Goal: Task Accomplishment & Management: Manage account settings

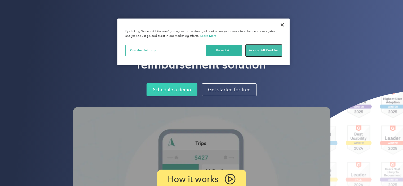
click at [257, 47] on button "Accept All Cookies" at bounding box center [264, 50] width 36 height 11
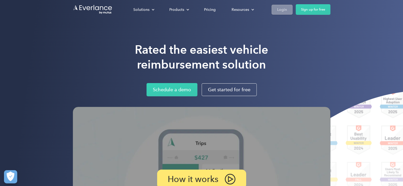
click at [288, 10] on link "Login" at bounding box center [282, 10] width 21 height 10
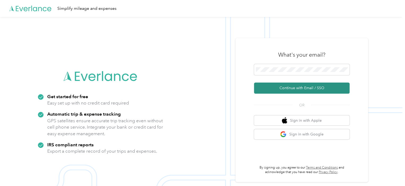
click at [333, 89] on button "Continue with Email / SSO" at bounding box center [301, 88] width 95 height 11
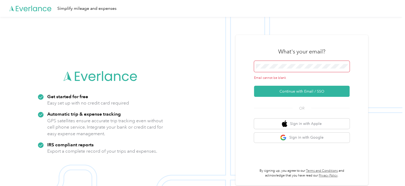
click at [320, 69] on span at bounding box center [301, 66] width 95 height 11
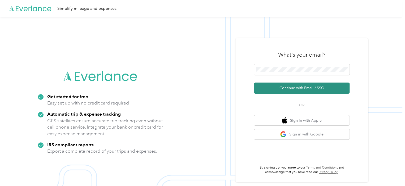
click at [317, 88] on button "Continue with Email / SSO" at bounding box center [301, 88] width 95 height 11
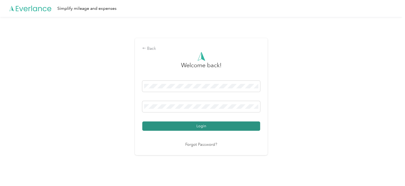
click at [231, 128] on button "Login" at bounding box center [201, 126] width 118 height 9
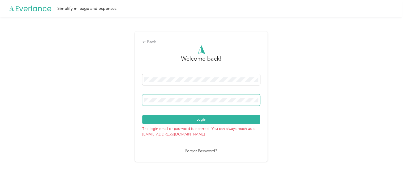
click at [203, 104] on span at bounding box center [201, 100] width 118 height 11
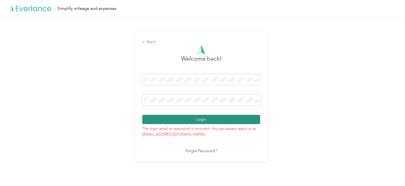
click at [198, 122] on button "Login" at bounding box center [201, 119] width 118 height 9
click at [200, 122] on button "Login" at bounding box center [201, 119] width 118 height 9
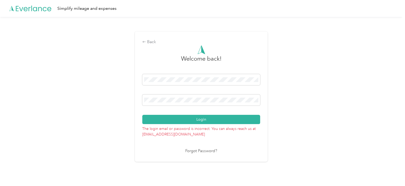
click at [197, 154] on link "Forgot Password?" at bounding box center [201, 152] width 32 height 6
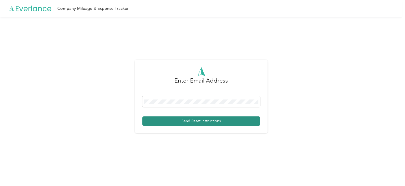
click at [220, 121] on button "Send Reset Instructions" at bounding box center [201, 121] width 118 height 9
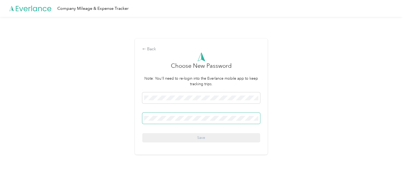
click at [226, 123] on span at bounding box center [201, 118] width 118 height 11
click at [226, 121] on span at bounding box center [201, 118] width 118 height 11
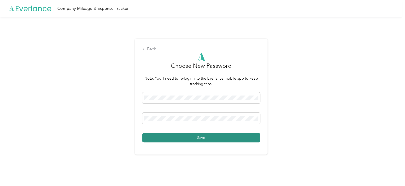
click at [219, 136] on button "Save" at bounding box center [201, 137] width 118 height 9
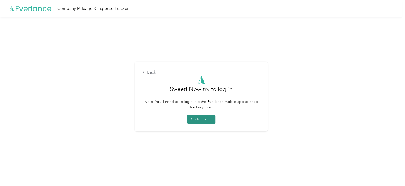
click at [206, 121] on button "Go to Login" at bounding box center [201, 119] width 28 height 9
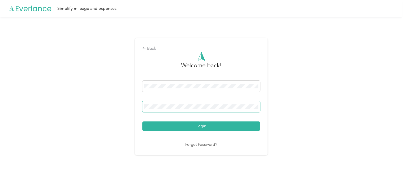
click at [198, 110] on span at bounding box center [201, 106] width 118 height 11
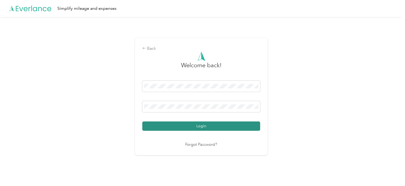
click at [204, 127] on button "Login" at bounding box center [201, 126] width 118 height 9
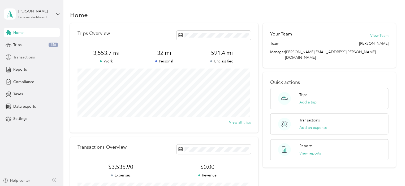
click at [17, 55] on span "Transactions" at bounding box center [23, 58] width 21 height 6
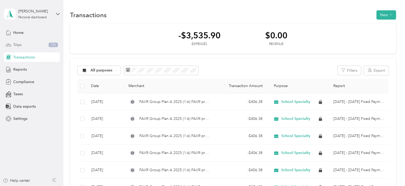
click at [17, 44] on span "Trips" at bounding box center [17, 45] width 8 height 6
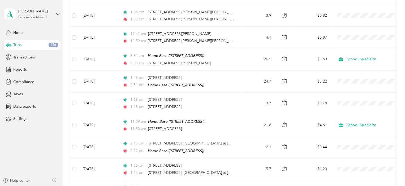
scroll to position [489, 0]
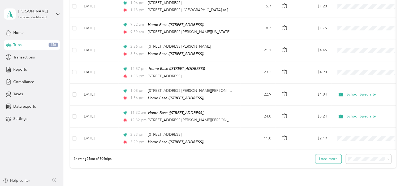
click at [328, 156] on button "Load more" at bounding box center [328, 159] width 26 height 9
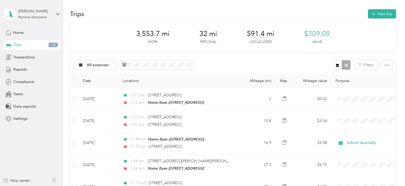
scroll to position [0, 0]
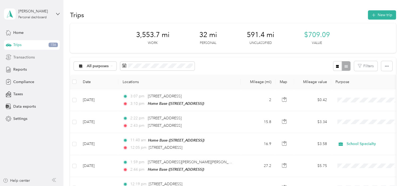
click at [28, 57] on span "Transactions" at bounding box center [23, 58] width 21 height 6
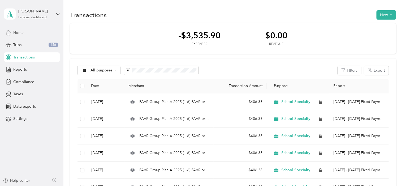
click at [21, 33] on span "Home" at bounding box center [18, 33] width 10 height 6
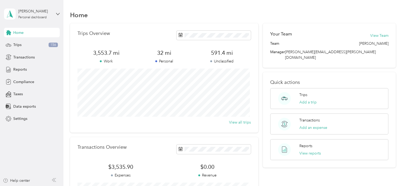
scroll to position [104, 0]
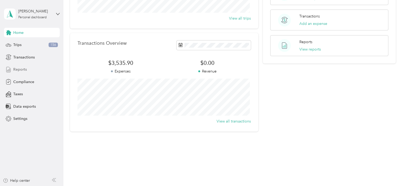
click at [24, 69] on span "Reports" at bounding box center [20, 70] width 14 height 6
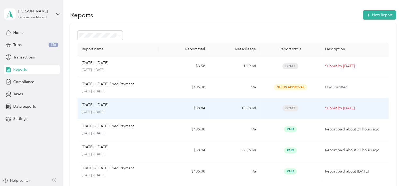
click at [329, 107] on p "Submit by Sep. 4, 2025" at bounding box center [354, 109] width 59 height 6
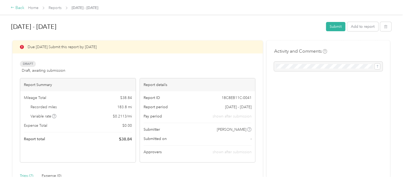
click at [13, 7] on icon at bounding box center [13, 8] width 4 height 4
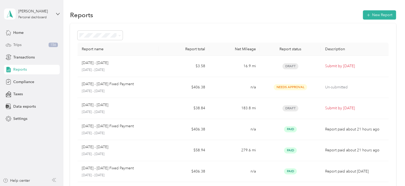
click at [21, 46] on span "Trips" at bounding box center [17, 45] width 8 height 6
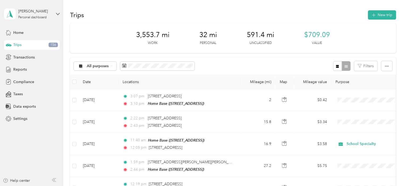
scroll to position [163, 0]
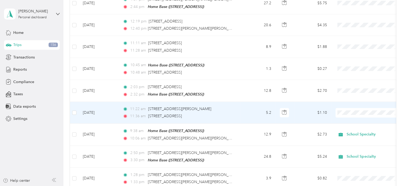
click at [352, 120] on span "School Specialty" at bounding box center [372, 120] width 49 height 6
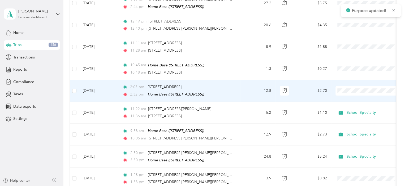
click at [352, 97] on span "School Specialty" at bounding box center [372, 98] width 49 height 6
click at [351, 91] on span "School Specialty" at bounding box center [370, 91] width 49 height 6
click at [353, 98] on span "School Specialty" at bounding box center [369, 96] width 43 height 6
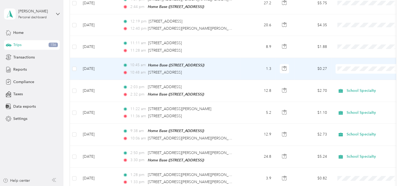
click at [352, 76] on span "School Specialty" at bounding box center [372, 78] width 49 height 6
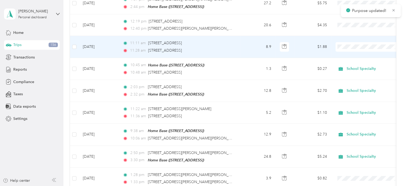
click at [351, 53] on span "School Specialty" at bounding box center [372, 55] width 49 height 6
click at [352, 55] on span "School Specialty" at bounding box center [369, 53] width 43 height 6
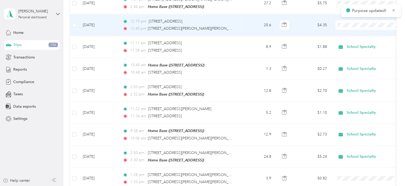
click at [352, 32] on span "School Specialty" at bounding box center [372, 34] width 49 height 6
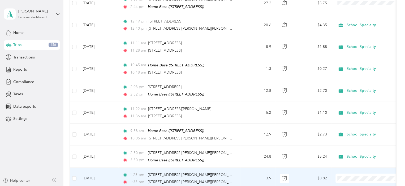
click at [355, 155] on span "School Specialty" at bounding box center [372, 154] width 49 height 6
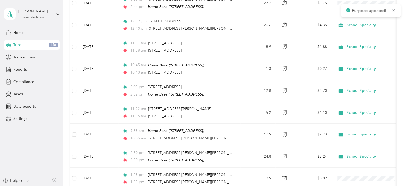
scroll to position [0, 0]
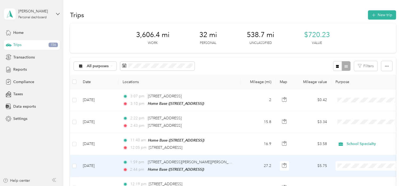
click at [359, 146] on span "School Specialty" at bounding box center [372, 144] width 49 height 6
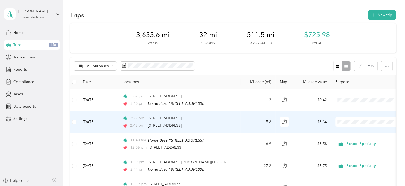
click at [359, 131] on span "School Specialty" at bounding box center [372, 132] width 49 height 6
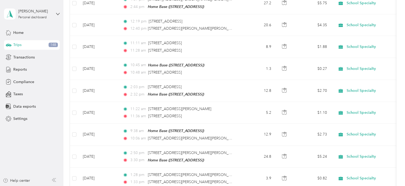
scroll to position [326, 0]
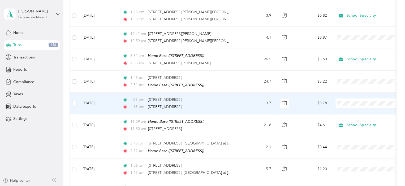
click at [355, 111] on li "School Specialty" at bounding box center [368, 107] width 66 height 9
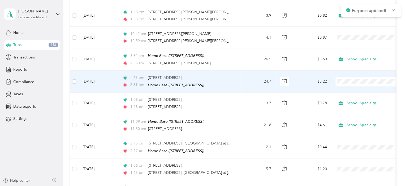
click at [344, 88] on span "School Specialty" at bounding box center [368, 88] width 58 height 6
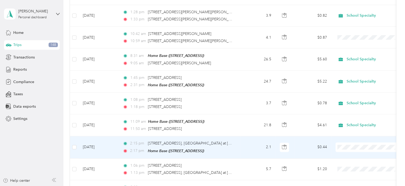
click at [354, 154] on li "School Specialty" at bounding box center [368, 152] width 66 height 9
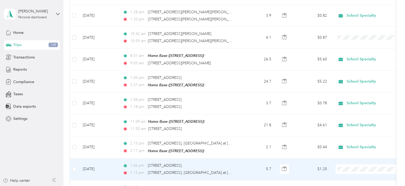
click at [353, 147] on li "School Specialty" at bounding box center [368, 144] width 66 height 9
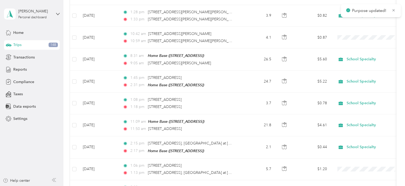
scroll to position [489, 0]
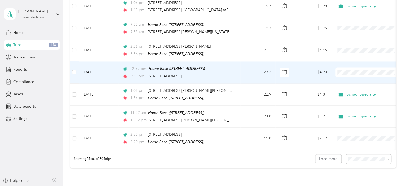
click at [354, 76] on span "School Specialty" at bounding box center [372, 75] width 49 height 6
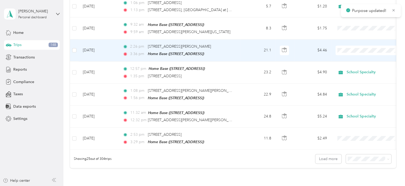
click at [352, 54] on span "School Specialty" at bounding box center [372, 55] width 49 height 6
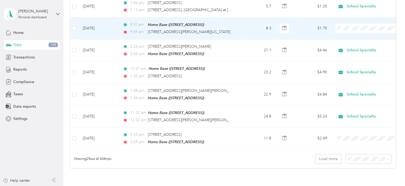
click at [351, 32] on span "School Specialty" at bounding box center [372, 32] width 49 height 6
click at [351, 33] on span "School Specialty" at bounding box center [369, 33] width 43 height 6
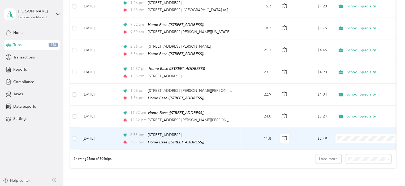
click at [355, 143] on li "School Specialty" at bounding box center [368, 142] width 66 height 9
click at [355, 144] on li "School Specialty" at bounding box center [368, 140] width 66 height 9
click at [333, 157] on button "Load more" at bounding box center [328, 159] width 26 height 9
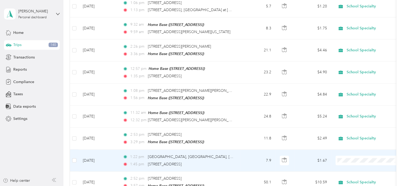
click at [353, 161] on li "School Specialty" at bounding box center [368, 161] width 66 height 9
click at [353, 163] on span "School Specialty" at bounding box center [369, 165] width 43 height 6
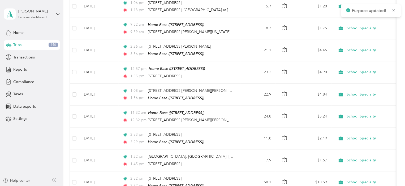
scroll to position [652, 0]
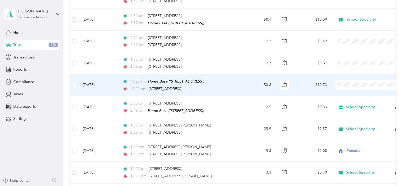
click at [351, 87] on span "School Specialty" at bounding box center [372, 86] width 49 height 6
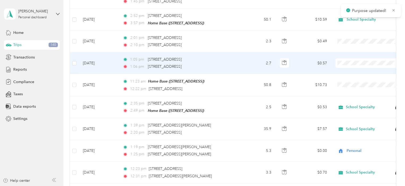
click at [350, 65] on span "School Specialty" at bounding box center [372, 67] width 49 height 6
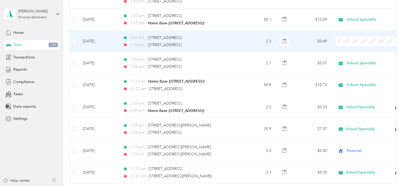
click at [341, 44] on span "School Specialty" at bounding box center [368, 43] width 58 height 6
click at [342, 43] on icon at bounding box center [342, 42] width 7 height 4
click at [340, 38] on span "School Specialty" at bounding box center [366, 41] width 58 height 6
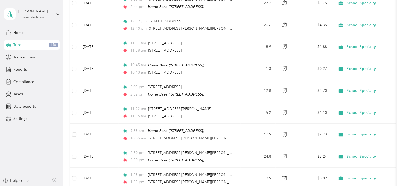
scroll to position [326, 0]
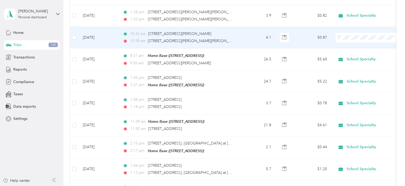
click at [344, 43] on icon at bounding box center [342, 44] width 4 height 4
click at [352, 42] on span "School Specialty" at bounding box center [372, 42] width 49 height 6
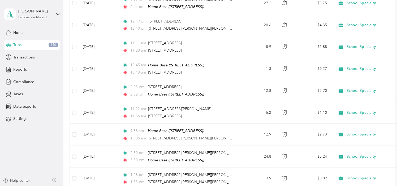
scroll to position [0, 0]
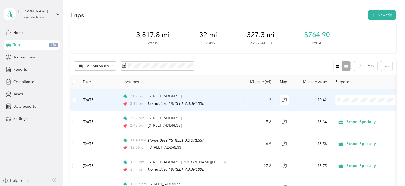
click at [343, 109] on span "School Specialty" at bounding box center [368, 107] width 58 height 6
click at [342, 108] on icon at bounding box center [342, 109] width 4 height 4
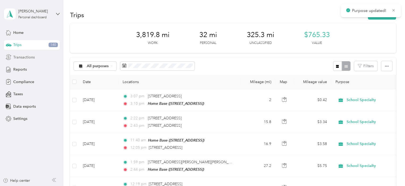
click at [30, 58] on span "Transactions" at bounding box center [23, 58] width 21 height 6
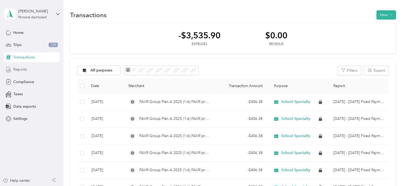
click at [23, 68] on span "Reports" at bounding box center [20, 70] width 14 height 6
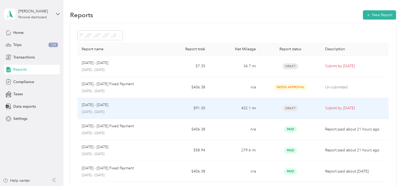
click at [330, 107] on p "Submit by Sep. 4, 2025" at bounding box center [354, 109] width 59 height 6
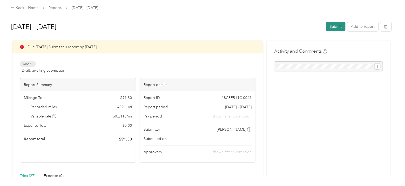
click at [333, 25] on button "Submit" at bounding box center [335, 26] width 19 height 9
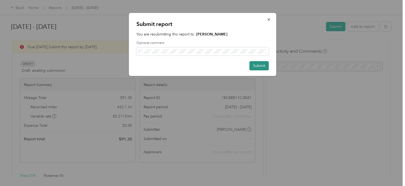
click at [259, 65] on button "Submit" at bounding box center [258, 65] width 19 height 9
